Goal: Task Accomplishment & Management: Use online tool/utility

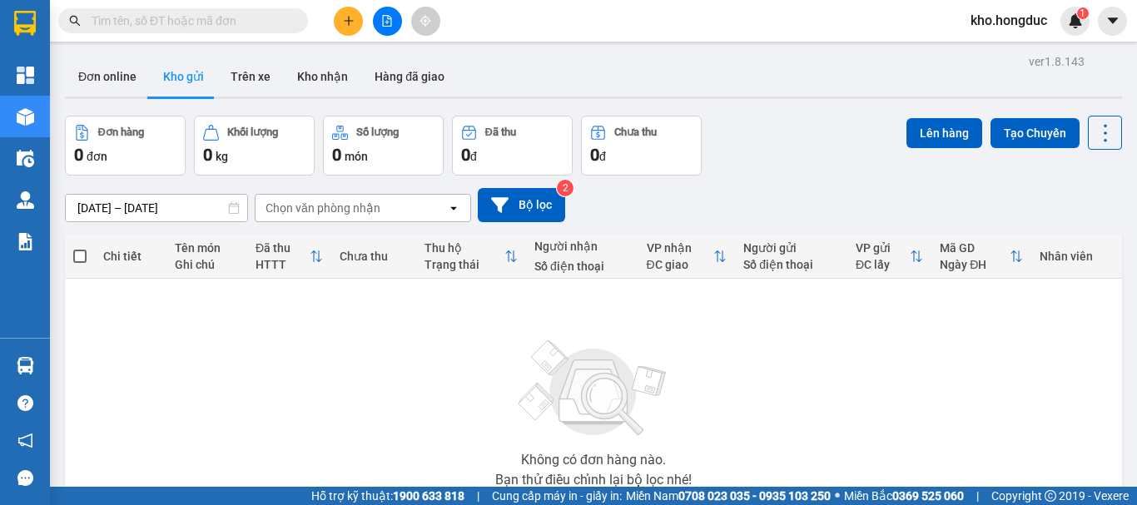
click at [555, 376] on img at bounding box center [593, 388] width 166 height 117
click at [558, 215] on button "Bộ lọc" at bounding box center [521, 205] width 87 height 34
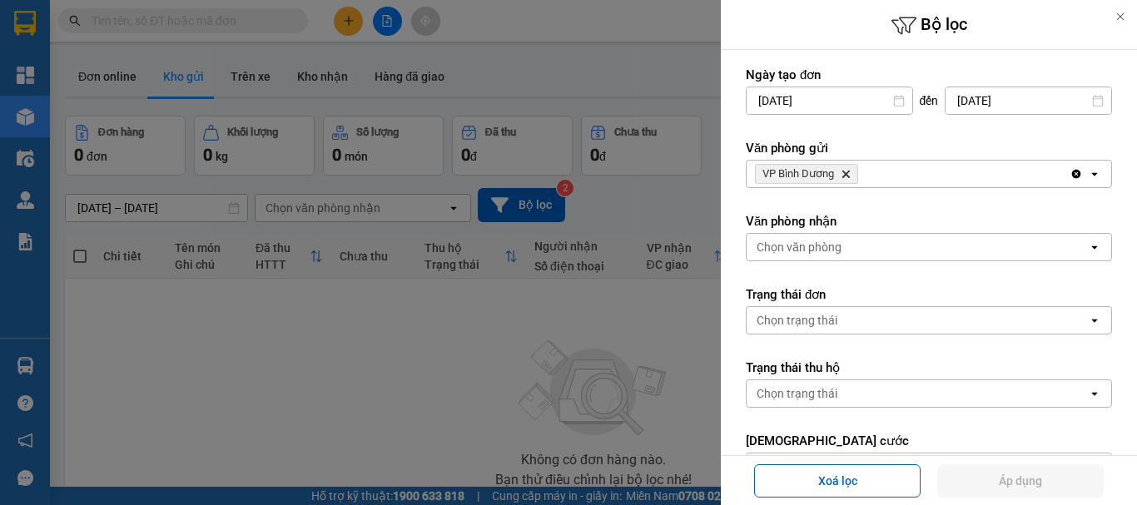
click at [846, 171] on icon "Delete" at bounding box center [846, 174] width 10 height 10
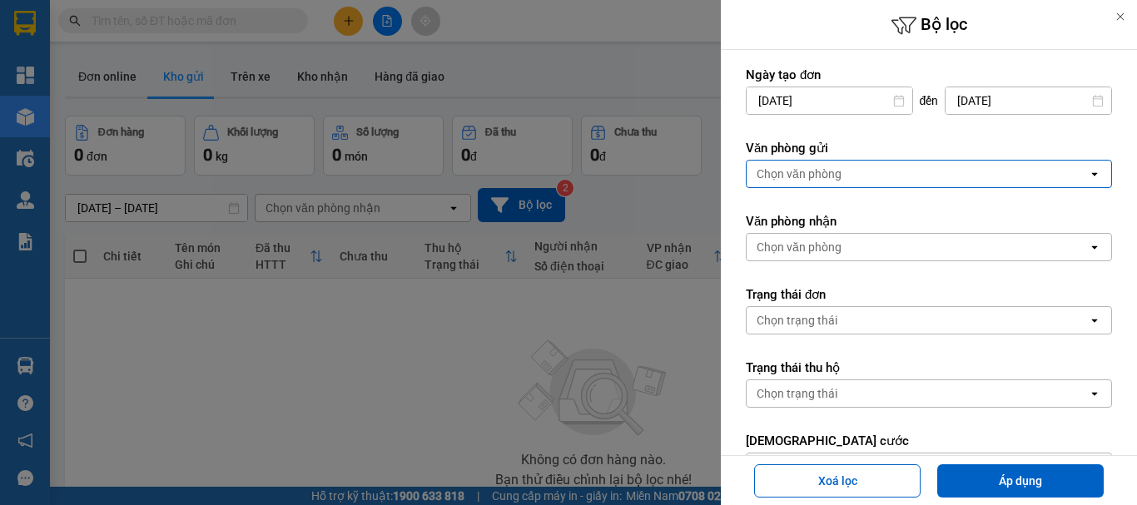
click at [846, 171] on div "Chọn văn phòng" at bounding box center [917, 174] width 341 height 27
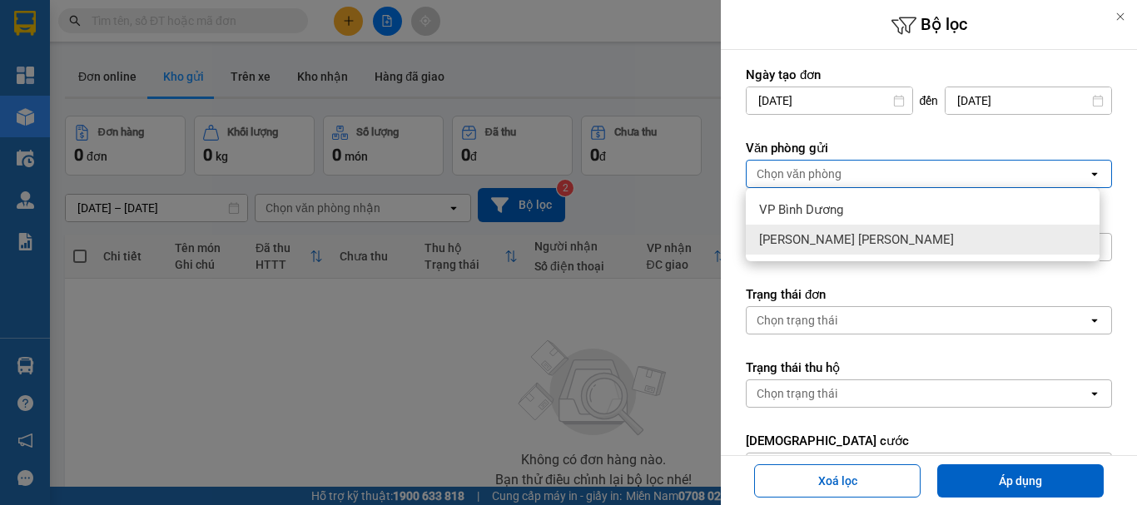
drag, startPoint x: 838, startPoint y: 233, endPoint x: 862, endPoint y: 248, distance: 27.7
click at [838, 235] on span "[PERSON_NAME] [PERSON_NAME]" at bounding box center [856, 239] width 195 height 17
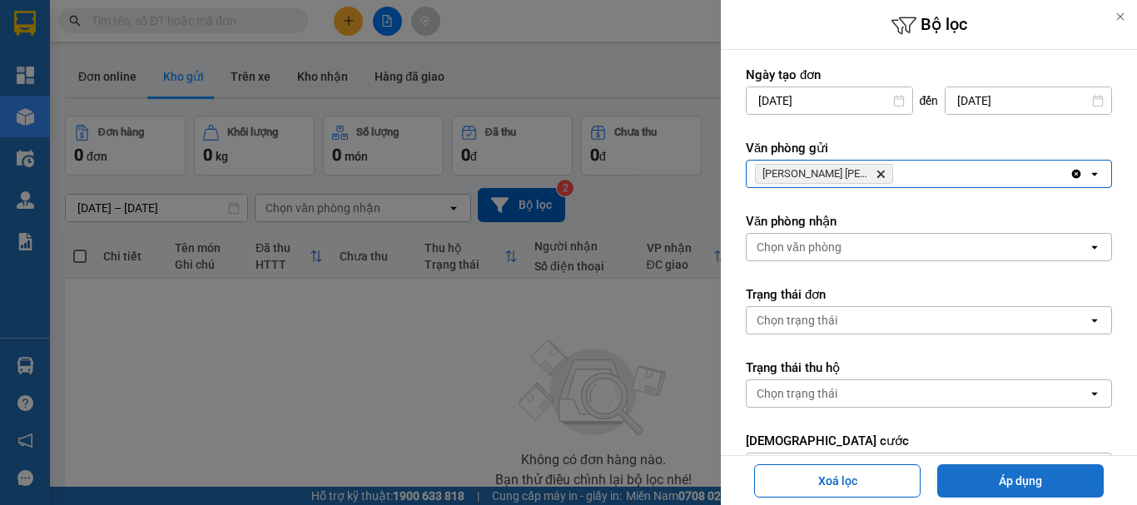
click at [1010, 469] on button "Áp dụng" at bounding box center [1020, 480] width 166 height 33
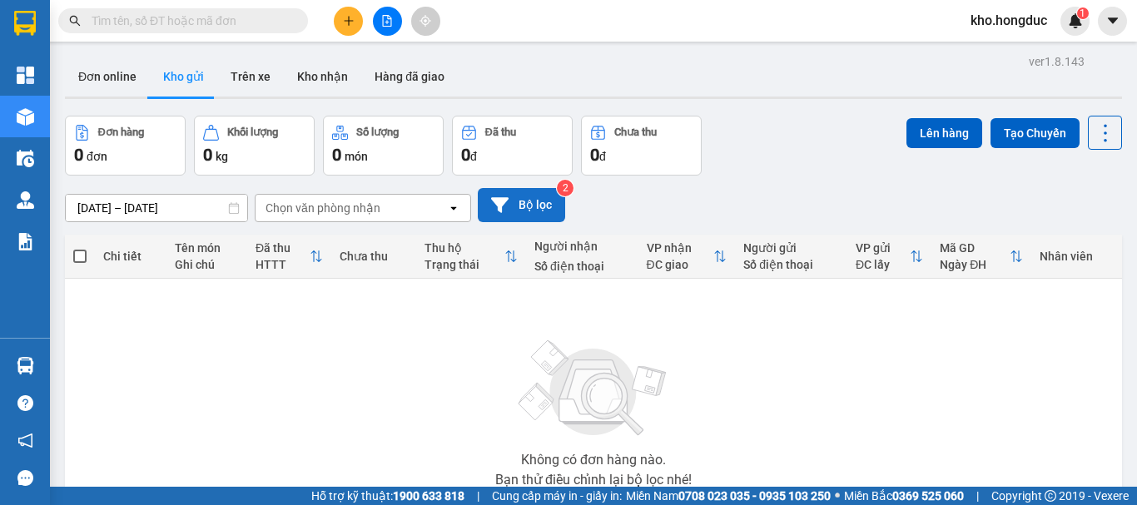
click at [550, 189] on button "Bộ lọc" at bounding box center [521, 205] width 87 height 34
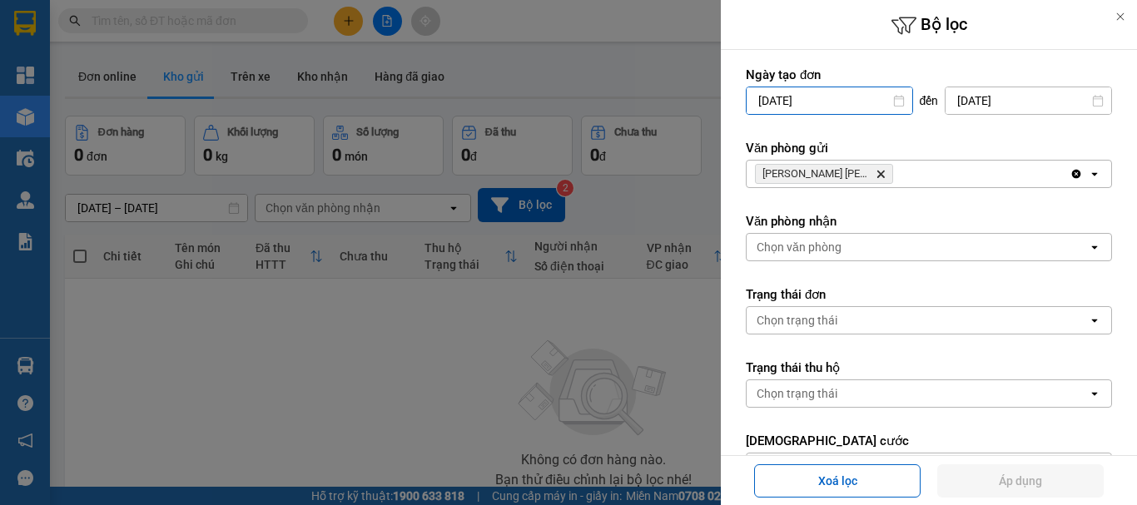
click at [842, 104] on input "[DATE]" at bounding box center [830, 100] width 166 height 27
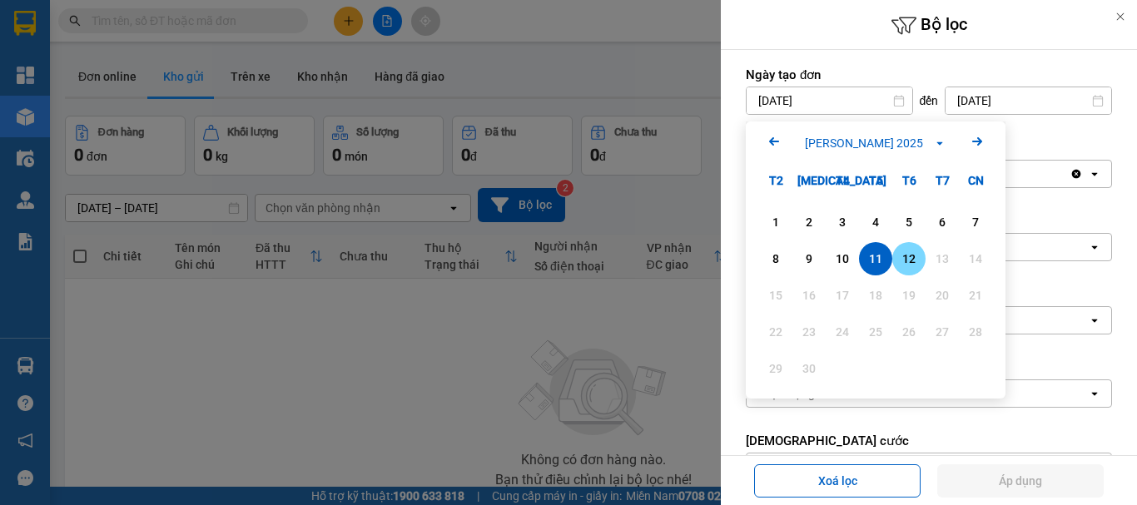
click at [911, 264] on div "12" at bounding box center [908, 259] width 23 height 20
type input "[DATE]"
click at [911, 264] on form "Ngày tạo đơn [DATE] Press the down arrow key to interact with the calendar and …" at bounding box center [929, 421] width 366 height 709
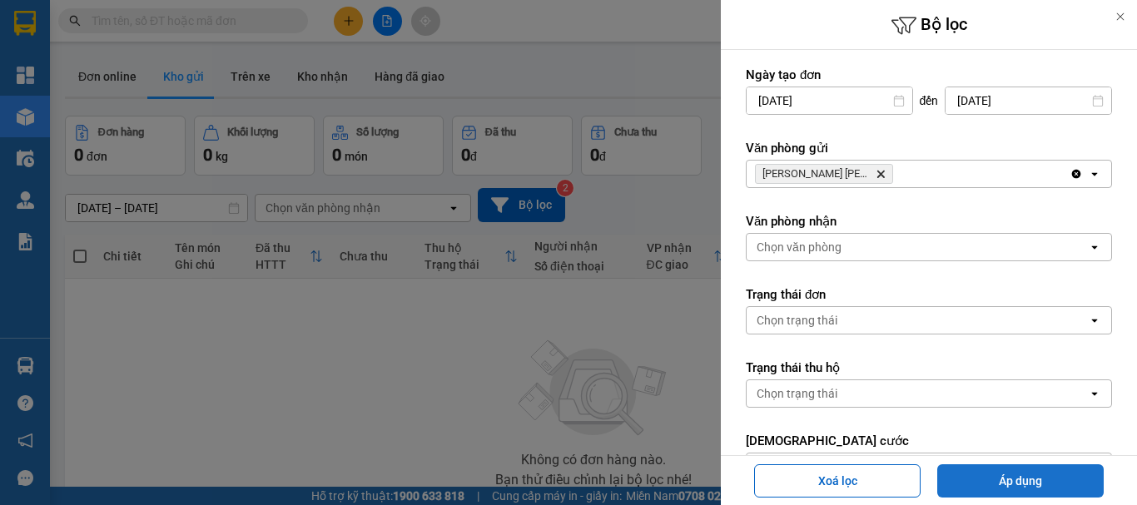
click at [989, 480] on button "Áp dụng" at bounding box center [1020, 480] width 166 height 33
type input "[DATE] – [DATE]"
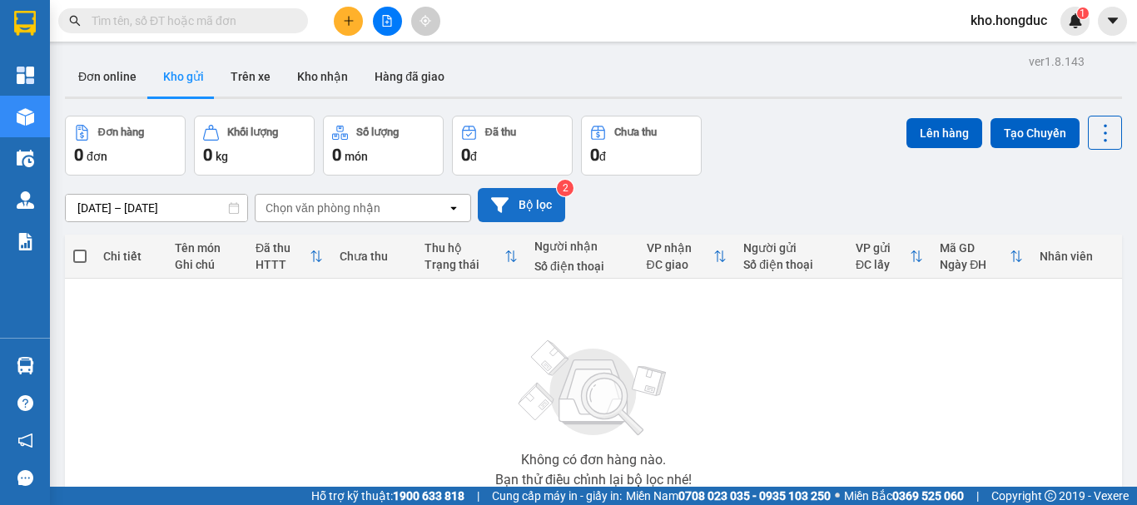
click at [530, 201] on button "Bộ lọc" at bounding box center [521, 205] width 87 height 34
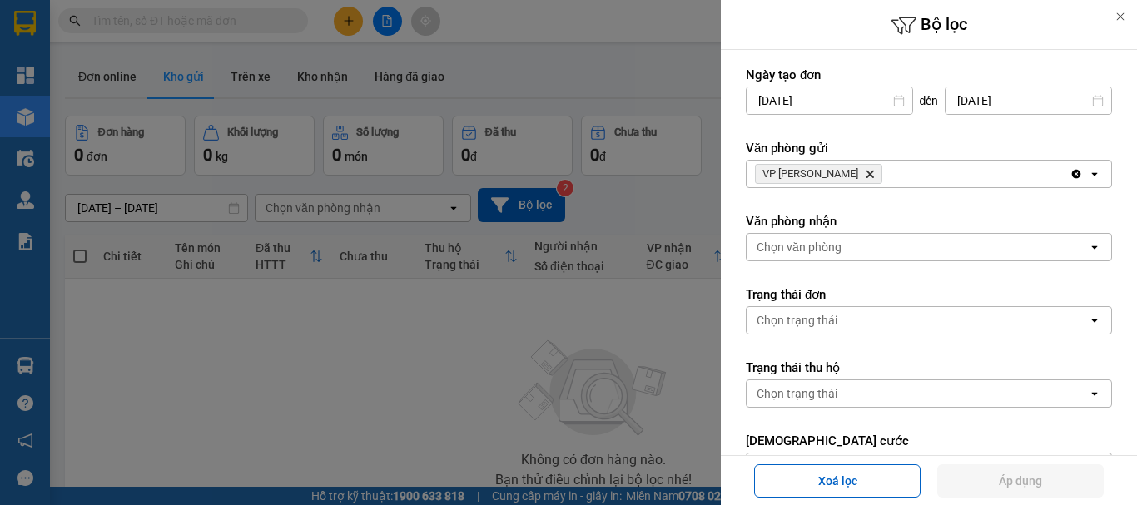
click at [593, 340] on div at bounding box center [568, 252] width 1137 height 505
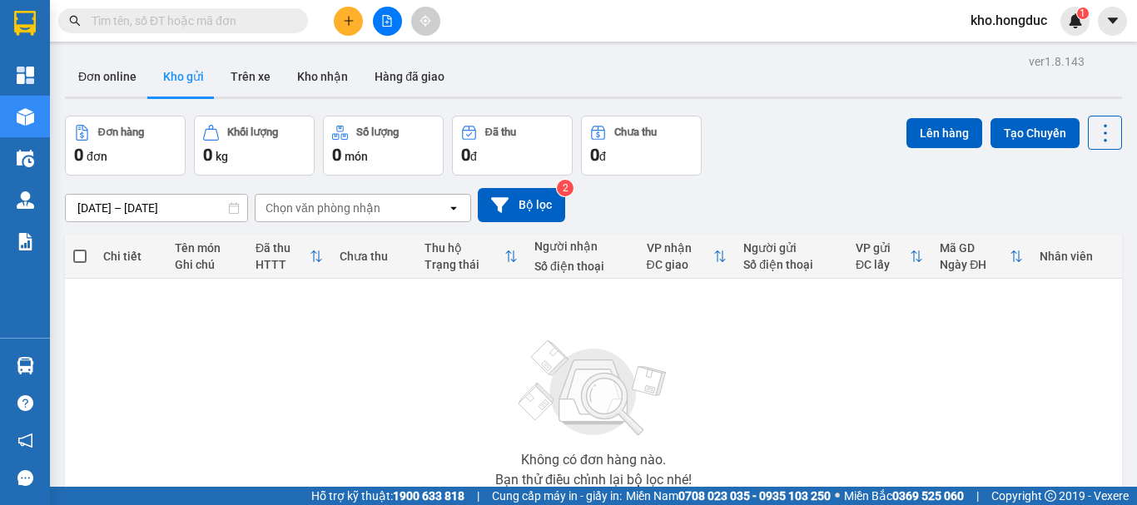
click at [528, 211] on button "Bộ lọc" at bounding box center [521, 205] width 87 height 34
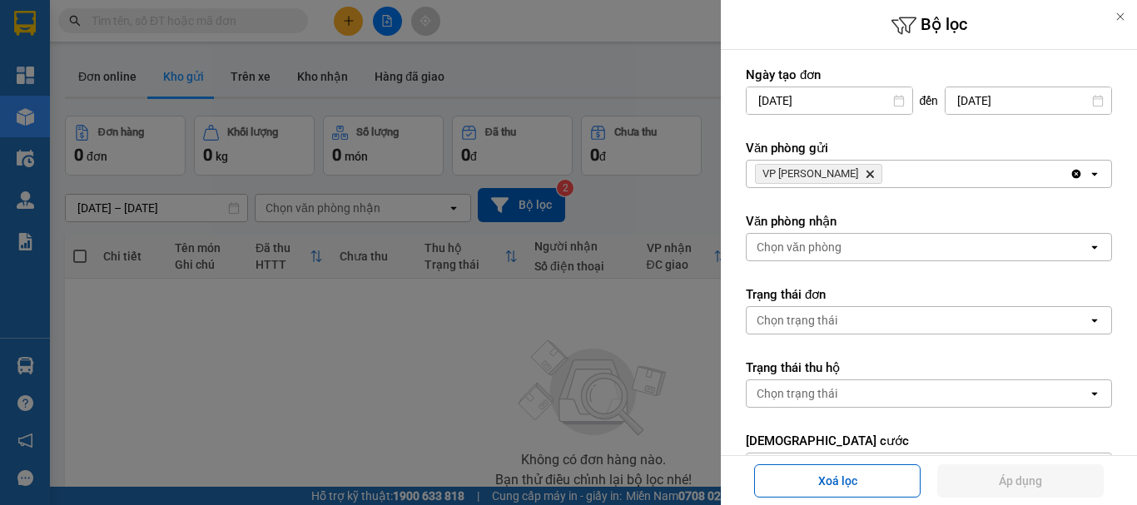
click at [865, 176] on icon "Delete" at bounding box center [870, 174] width 10 height 10
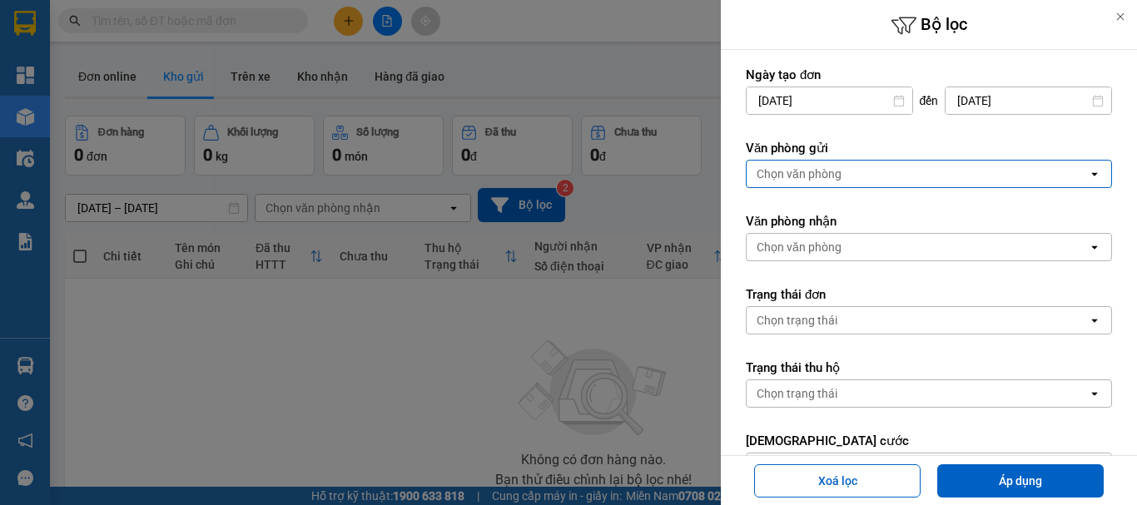
click at [818, 180] on div "Chọn văn phòng" at bounding box center [799, 174] width 85 height 17
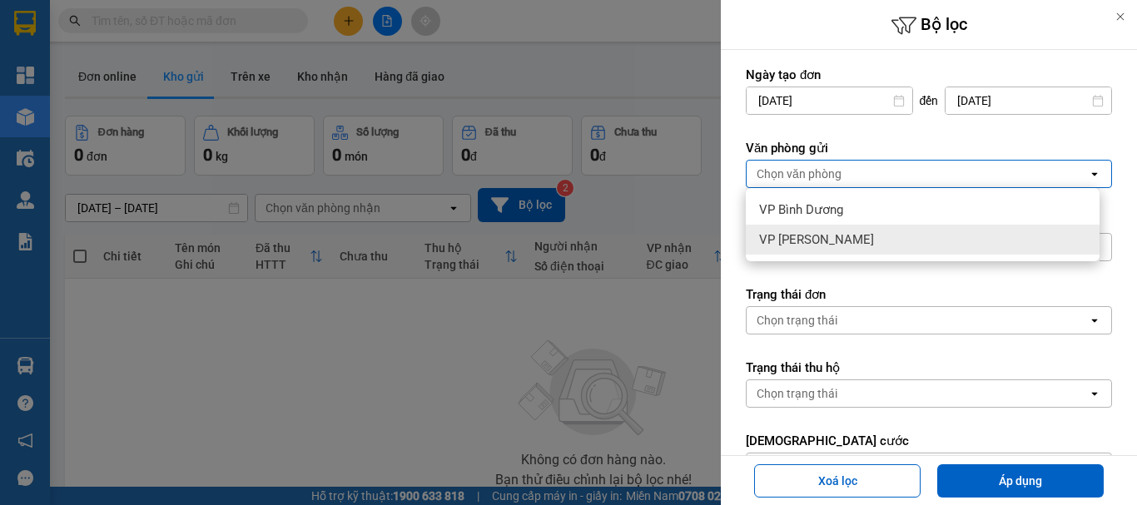
click at [805, 231] on div "VP [PERSON_NAME]" at bounding box center [923, 240] width 354 height 30
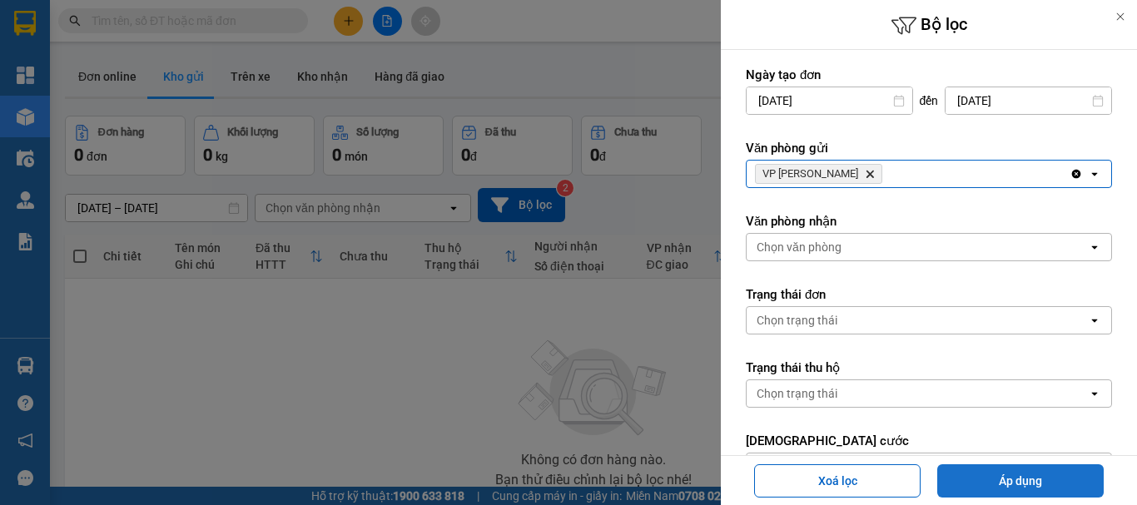
click at [1007, 487] on button "Áp dụng" at bounding box center [1020, 480] width 166 height 33
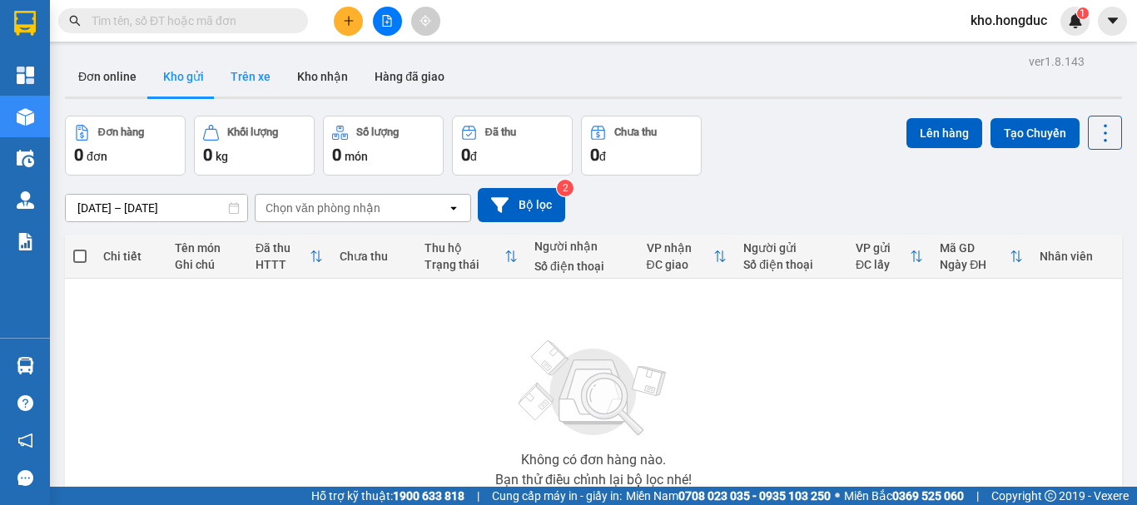
click at [263, 82] on button "Trên xe" at bounding box center [250, 77] width 67 height 40
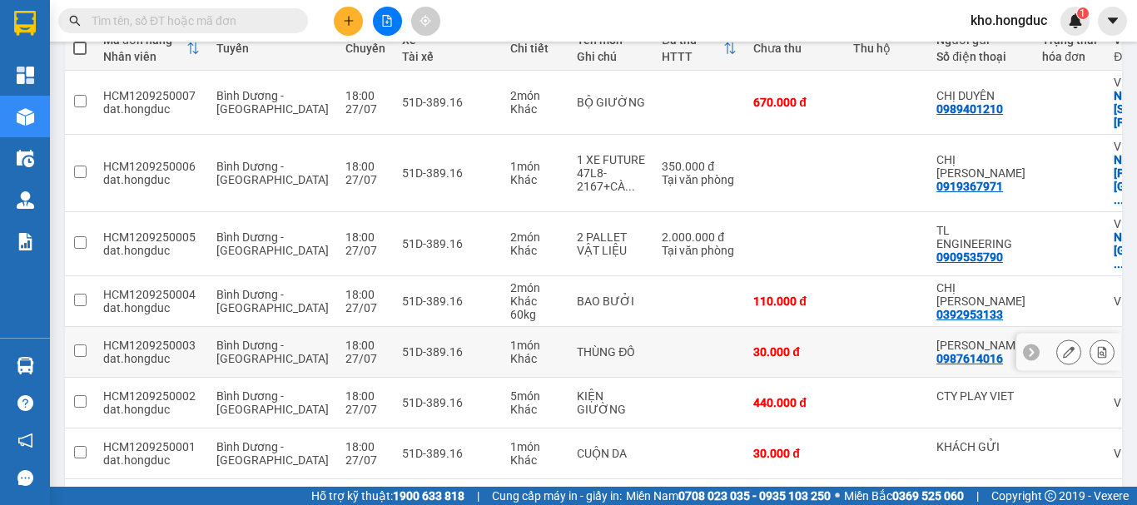
scroll to position [125, 0]
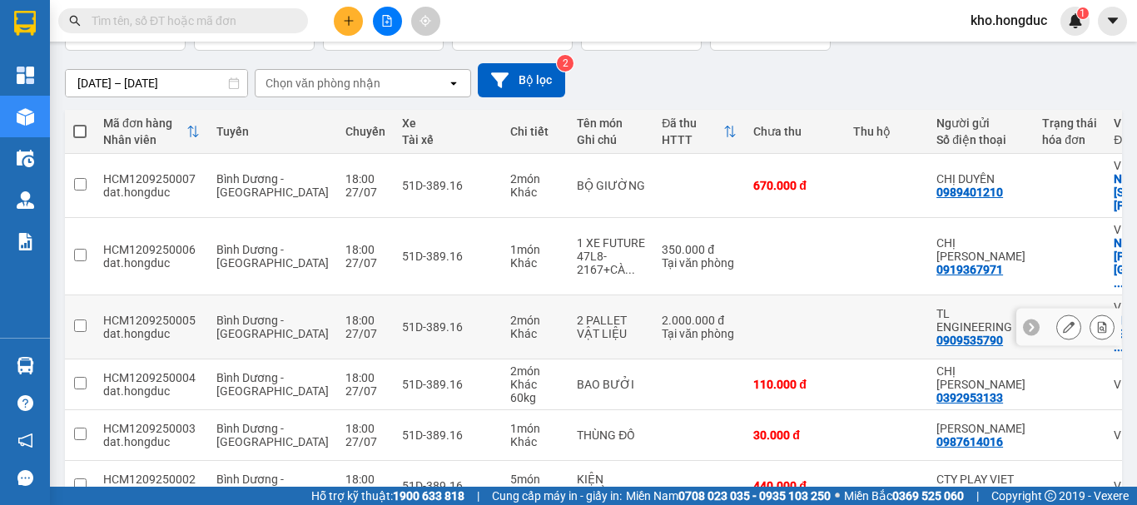
click at [1057, 313] on button at bounding box center [1068, 327] width 23 height 29
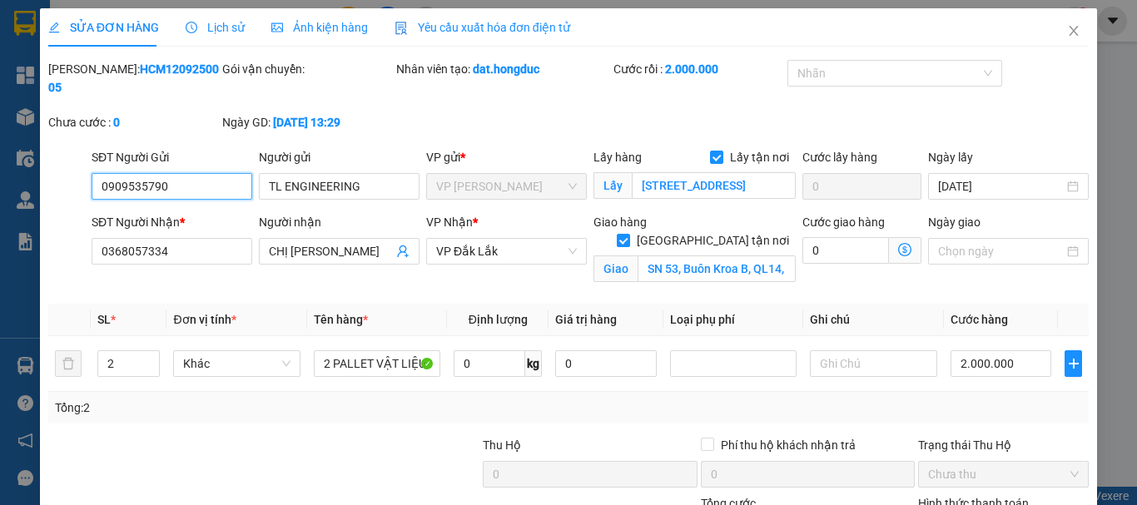
type input "0909535790"
type input "TL ENGINEERING"
checkbox input "true"
type input "[STREET_ADDRESS]"
type input "0368057334"
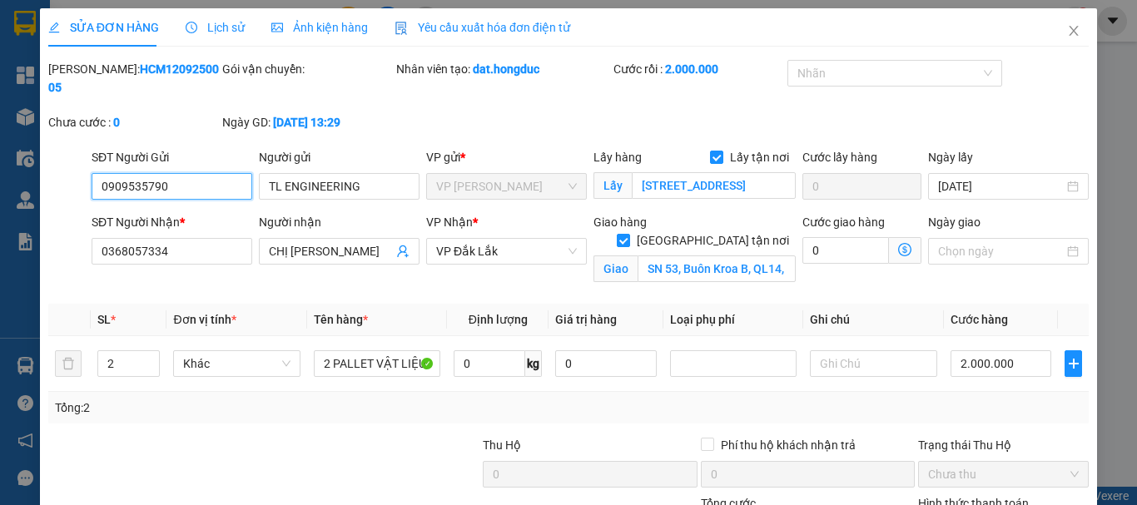
type input "CHỊ [PERSON_NAME]"
checkbox input "true"
type input "SN 53, Buôn Kroa B, QL14, Cuôr Đăng, [GEOGRAPHIC_DATA]"
type input "2.000.000"
click at [1060, 23] on span "Close" at bounding box center [1073, 31] width 47 height 47
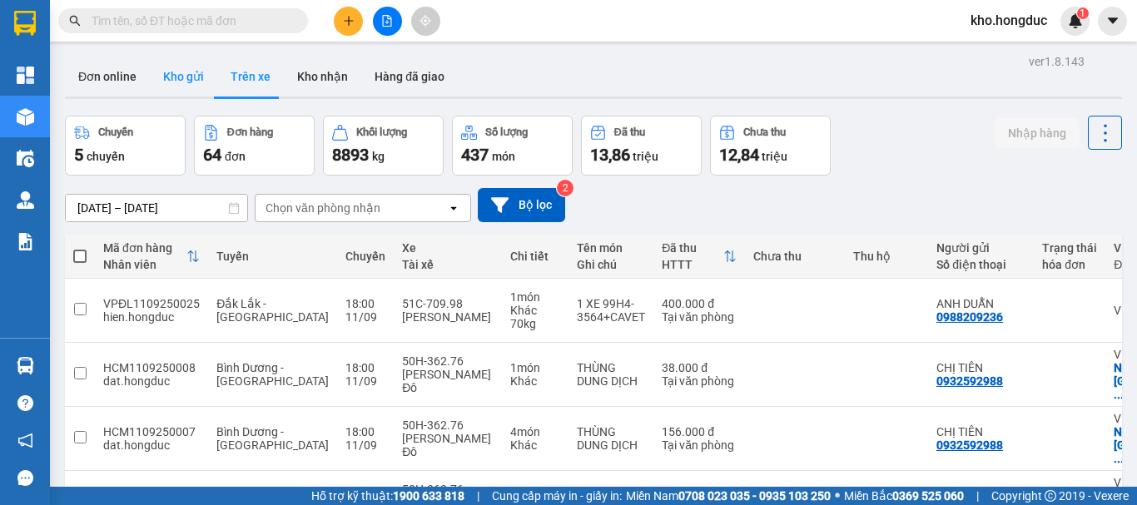
click at [191, 84] on button "Kho gửi" at bounding box center [183, 77] width 67 height 40
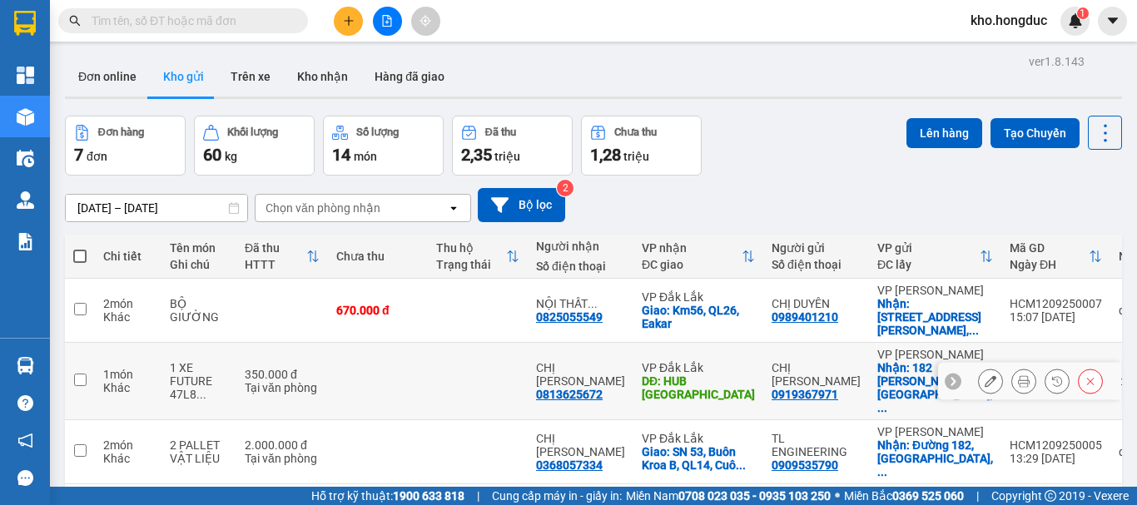
scroll to position [166, 0]
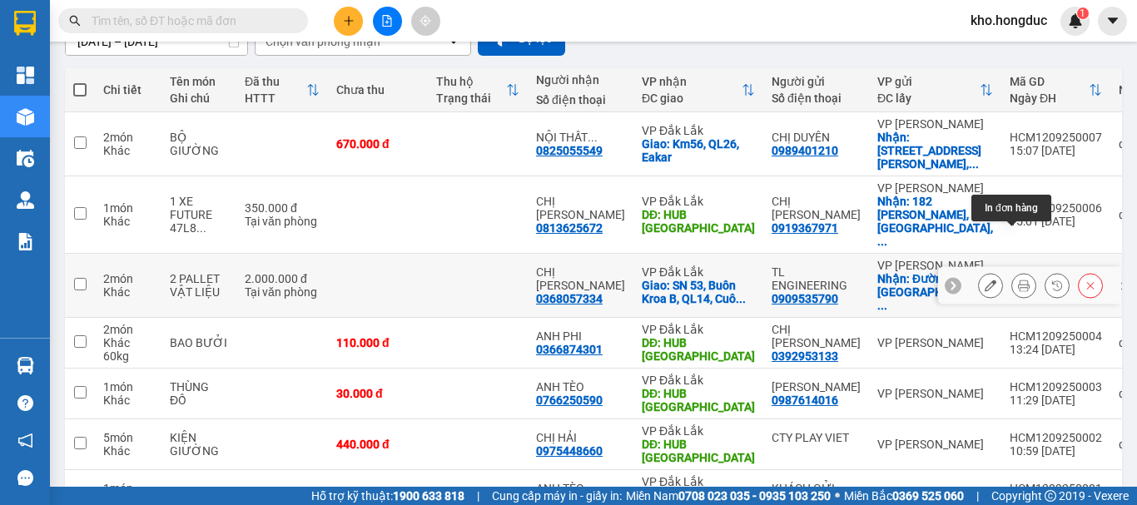
click at [1018, 280] on icon at bounding box center [1024, 286] width 12 height 12
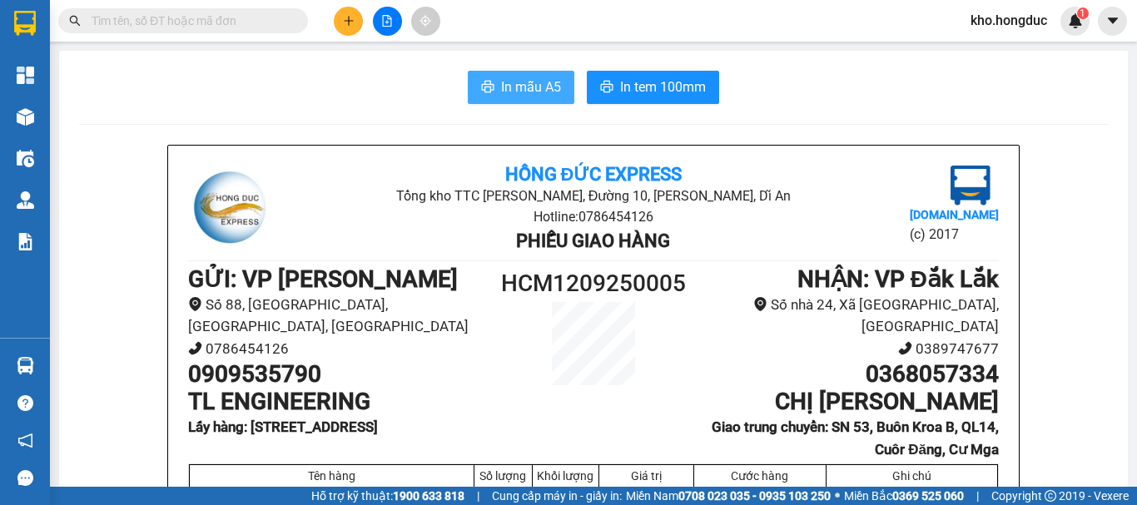
click at [530, 79] on span "In mẫu A5" at bounding box center [531, 87] width 60 height 21
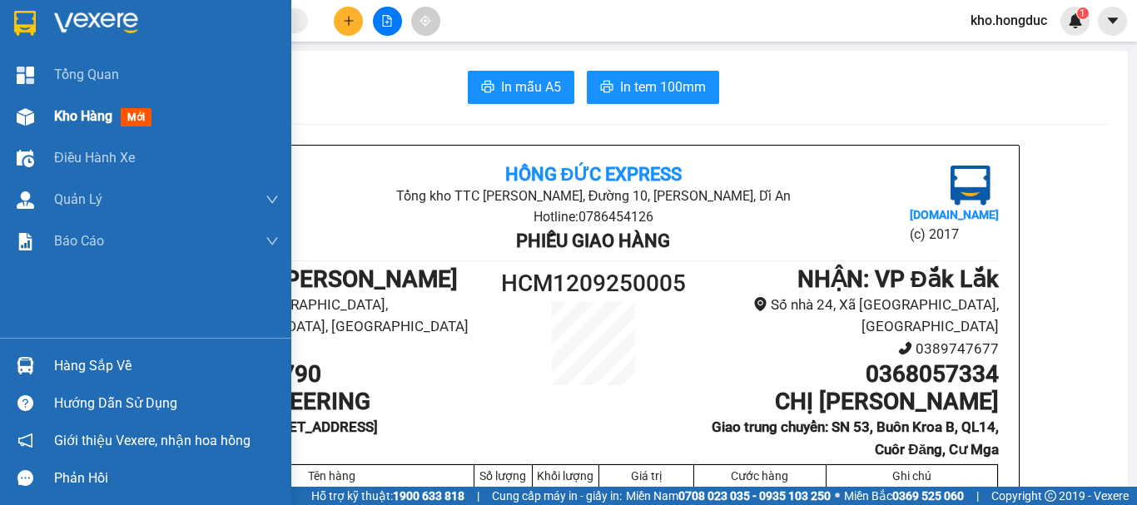
click at [32, 111] on img at bounding box center [25, 116] width 17 height 17
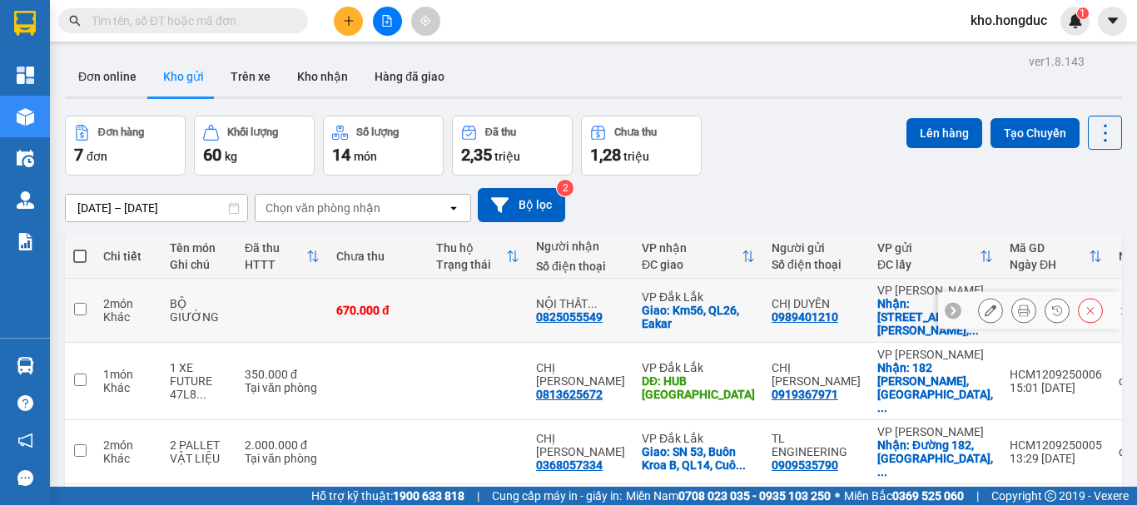
click at [1018, 305] on icon at bounding box center [1024, 311] width 12 height 12
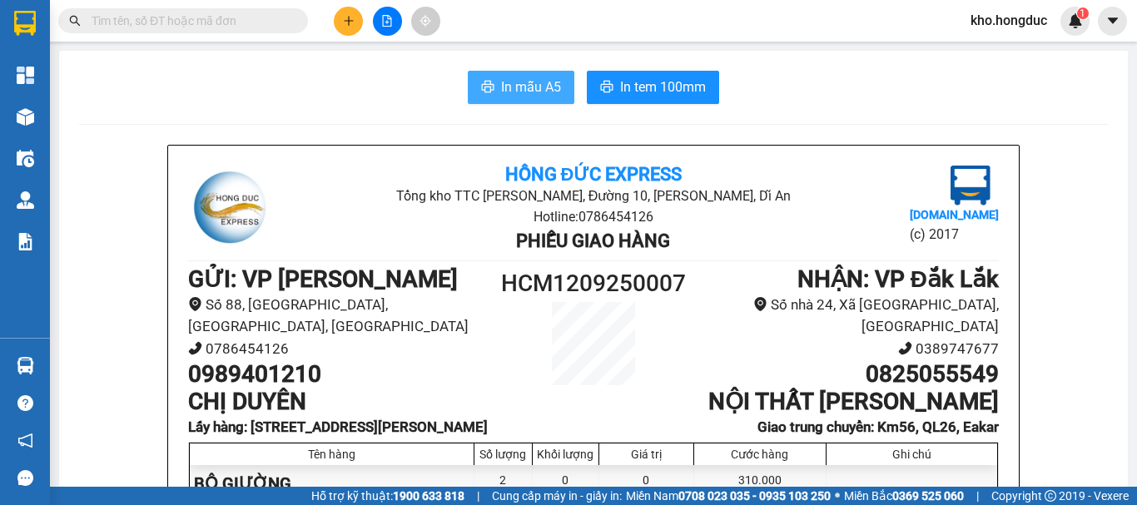
click at [482, 87] on icon "printer" at bounding box center [488, 87] width 12 height 12
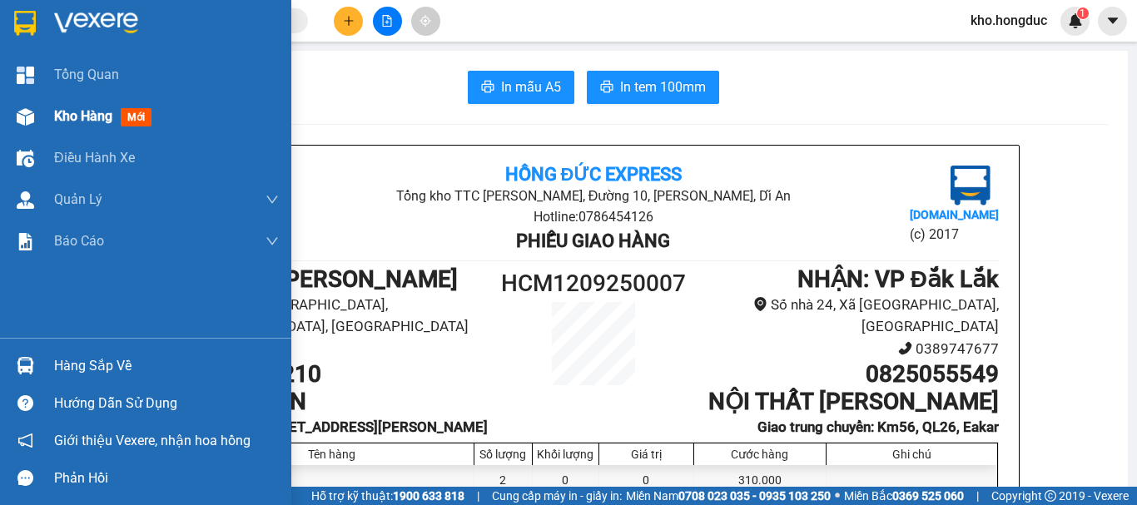
click at [40, 120] on div "Kho hàng mới" at bounding box center [145, 117] width 291 height 42
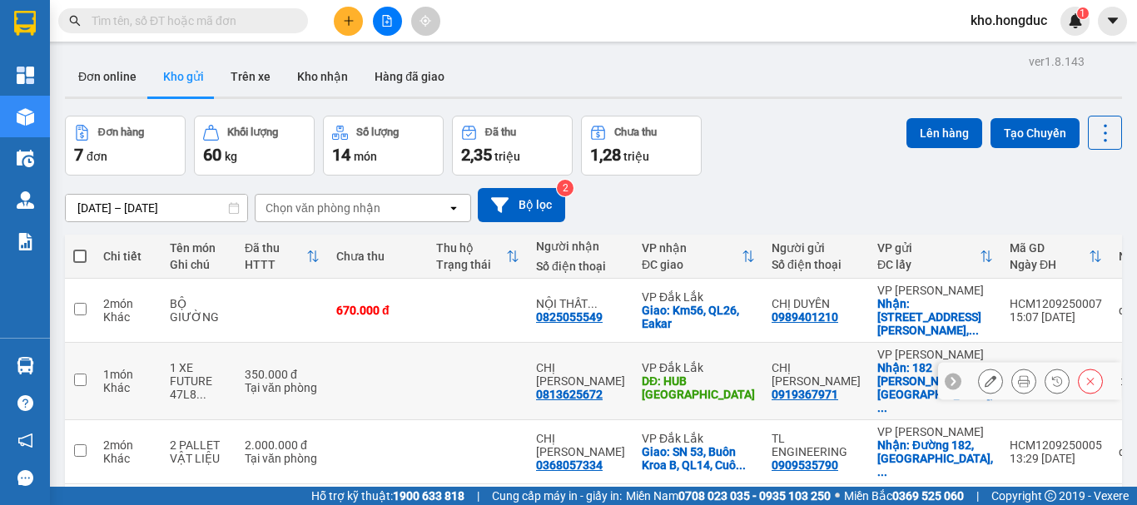
scroll to position [166, 0]
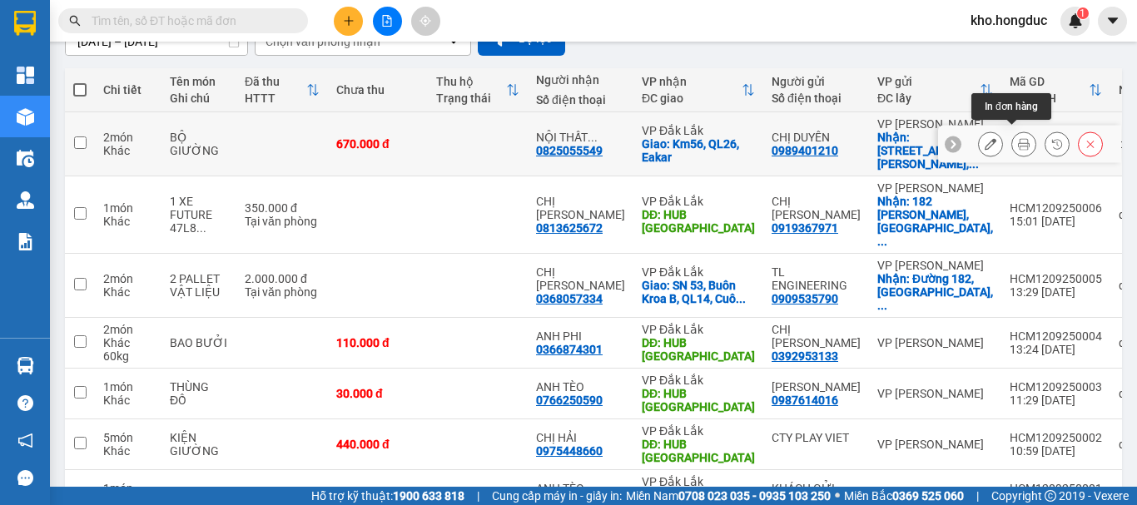
click at [1018, 138] on icon at bounding box center [1024, 144] width 12 height 12
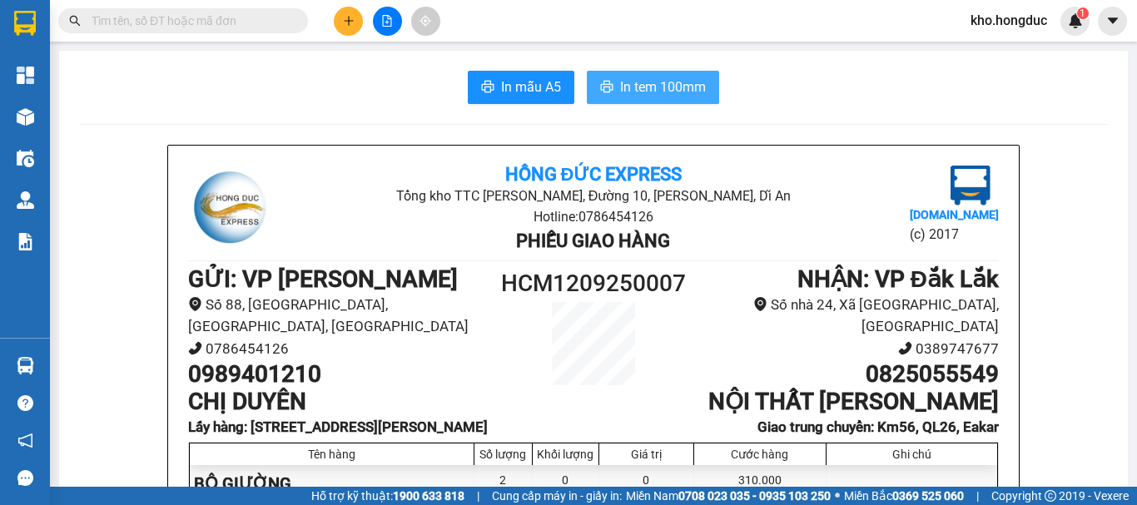
click at [620, 83] on span "In tem 100mm" at bounding box center [663, 87] width 86 height 21
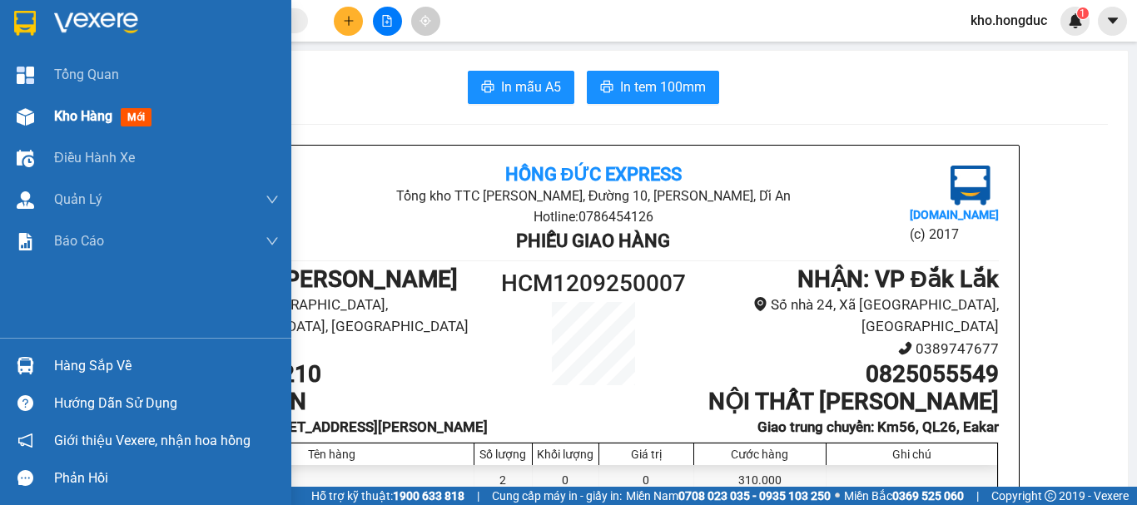
click at [47, 117] on div "Kho hàng mới" at bounding box center [145, 117] width 291 height 42
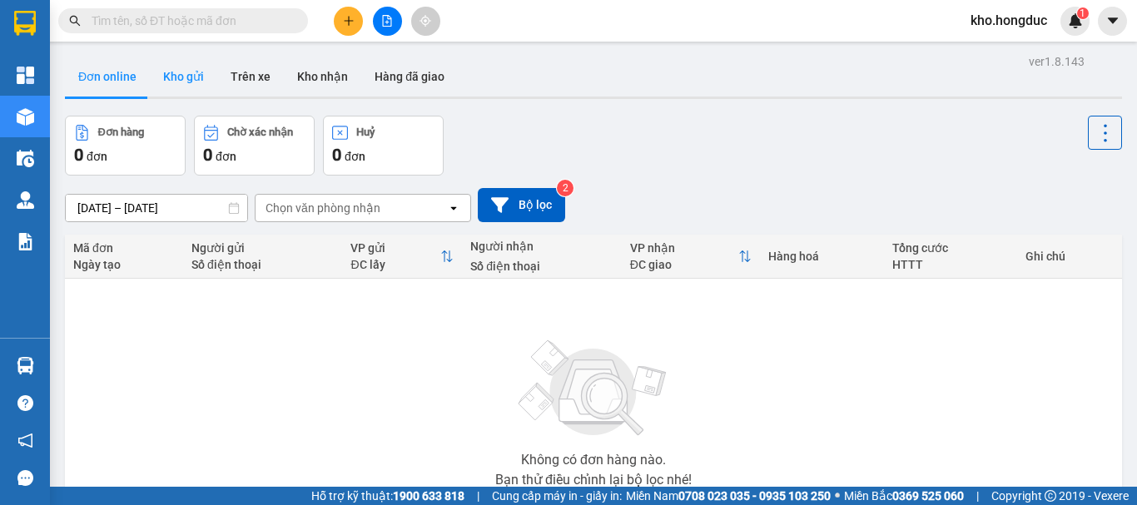
click at [192, 83] on button "Kho gửi" at bounding box center [183, 77] width 67 height 40
type input "[DATE] – [DATE]"
